Goal: Task Accomplishment & Management: Manage account settings

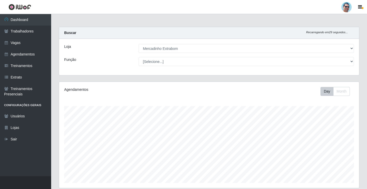
select select "175"
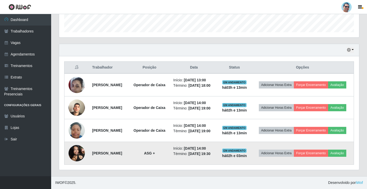
scroll to position [106, 300]
click at [81, 151] on img at bounding box center [77, 153] width 16 height 22
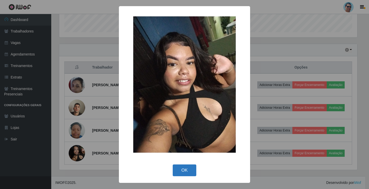
click at [191, 168] on button "OK" at bounding box center [185, 171] width 24 height 12
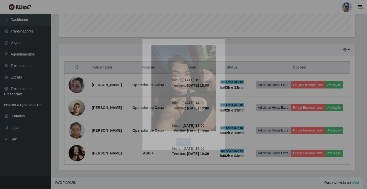
scroll to position [106, 300]
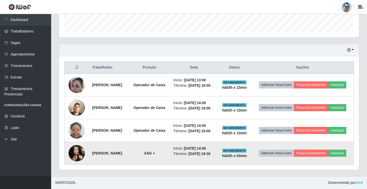
drag, startPoint x: 90, startPoint y: 149, endPoint x: 107, endPoint y: 155, distance: 17.7
click at [107, 155] on td "[PERSON_NAME]" at bounding box center [109, 153] width 40 height 23
copy strong "[PERSON_NAME]"
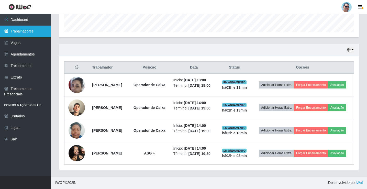
click at [33, 30] on link "Trabalhadores" at bounding box center [25, 32] width 51 height 12
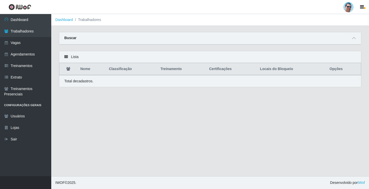
click at [353, 42] on div "Buscar" at bounding box center [210, 38] width 302 height 12
click at [353, 40] on icon at bounding box center [354, 38] width 4 height 4
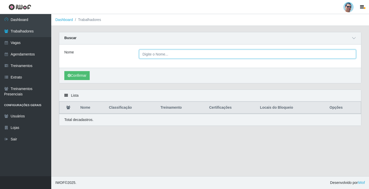
click at [148, 54] on input "Nome" at bounding box center [247, 54] width 217 height 9
paste input "[PERSON_NAME]"
type input "[PERSON_NAME]"
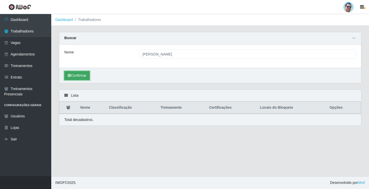
click at [81, 77] on button "Confirmar" at bounding box center [76, 75] width 25 height 9
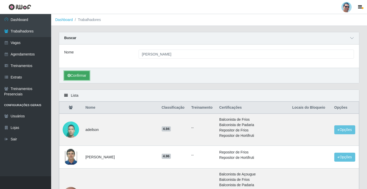
click at [87, 75] on button "Confirmar" at bounding box center [76, 75] width 25 height 9
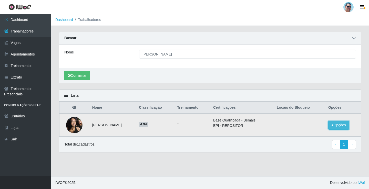
click at [343, 124] on button "Opções" at bounding box center [338, 125] width 21 height 9
click at [313, 130] on button "Bloquear - Loja" at bounding box center [306, 130] width 41 height 10
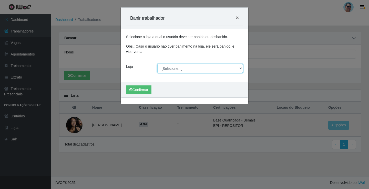
click at [194, 70] on select "[Selecione...] Mercadinho Extrabom" at bounding box center [200, 68] width 86 height 9
select select "175"
click at [157, 64] on select "[Selecione...] Mercadinho Extrabom" at bounding box center [200, 68] width 86 height 9
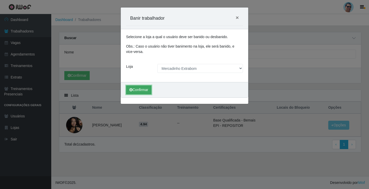
click at [140, 93] on button "Confirmar" at bounding box center [138, 89] width 25 height 9
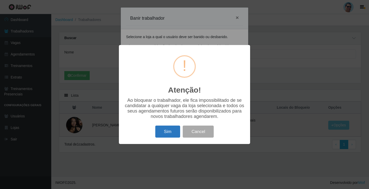
click at [172, 131] on button "Sim" at bounding box center [167, 132] width 25 height 12
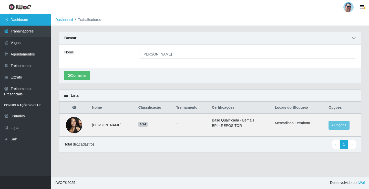
click at [18, 18] on link "Dashboard" at bounding box center [25, 20] width 51 height 12
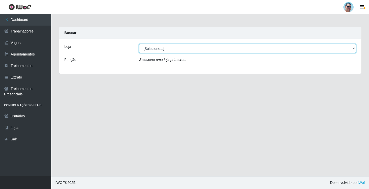
click at [169, 46] on select "[Selecione...] Mercadinho Extrabom" at bounding box center [247, 48] width 217 height 9
select select "175"
click at [139, 44] on select "[Selecione...] Mercadinho Extrabom" at bounding box center [247, 48] width 217 height 9
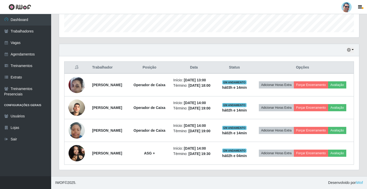
scroll to position [166, 0]
click at [350, 48] on icon "button" at bounding box center [349, 50] width 4 height 4
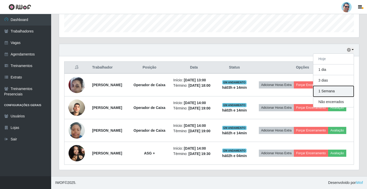
click at [345, 86] on button "1 Semana" at bounding box center [334, 91] width 40 height 11
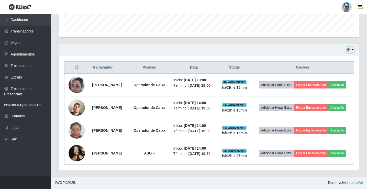
click at [352, 47] on button "button" at bounding box center [350, 50] width 7 height 6
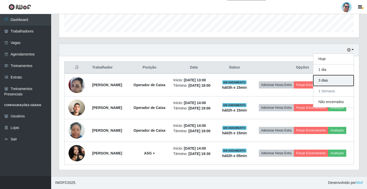
click at [336, 75] on button "3 dias" at bounding box center [334, 80] width 40 height 11
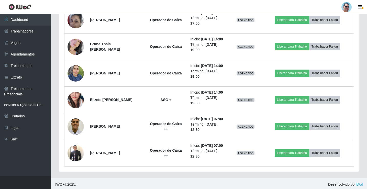
scroll to position [379, 0]
